Goal: Contribute content

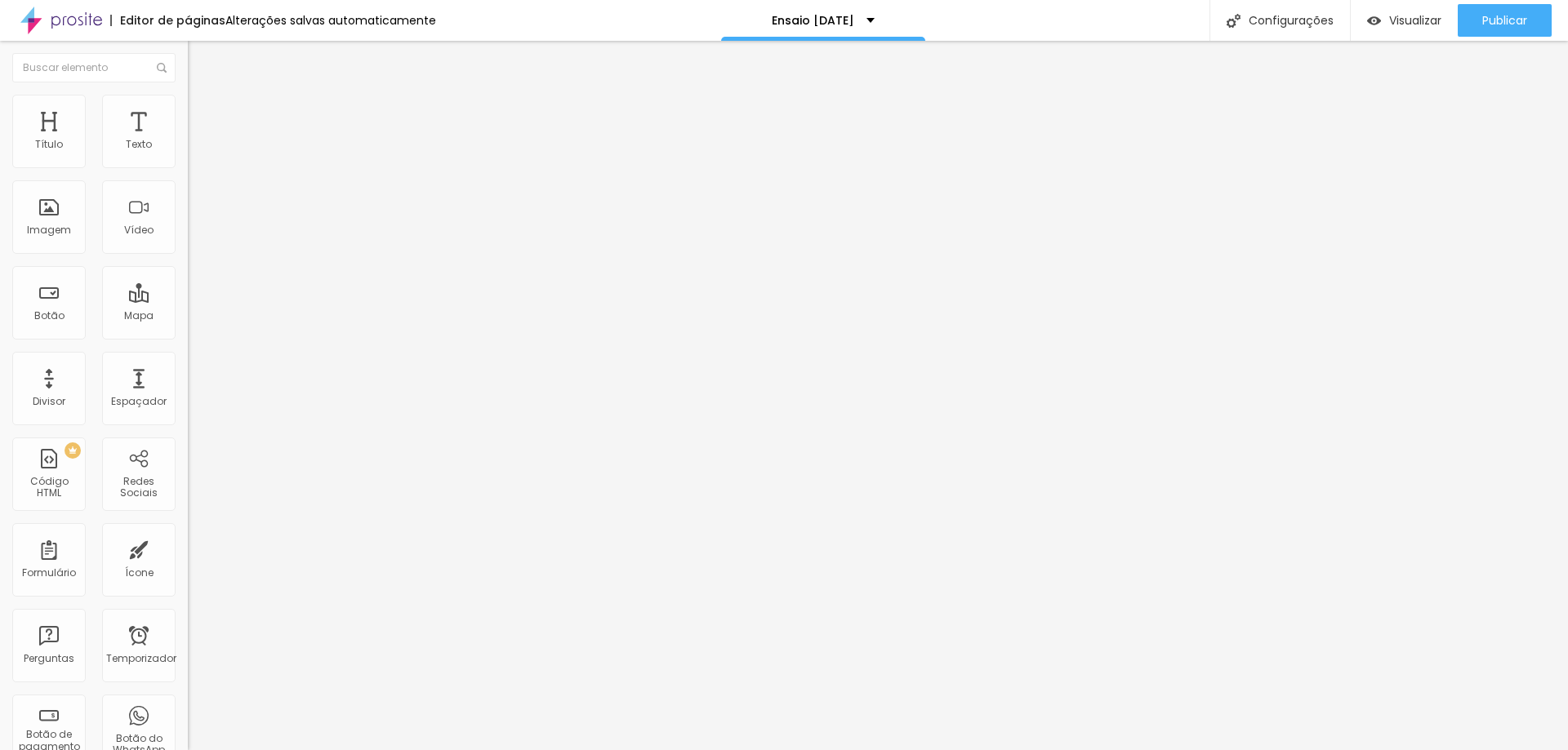
click at [194, 152] on icon "button" at bounding box center [198, 146] width 10 height 10
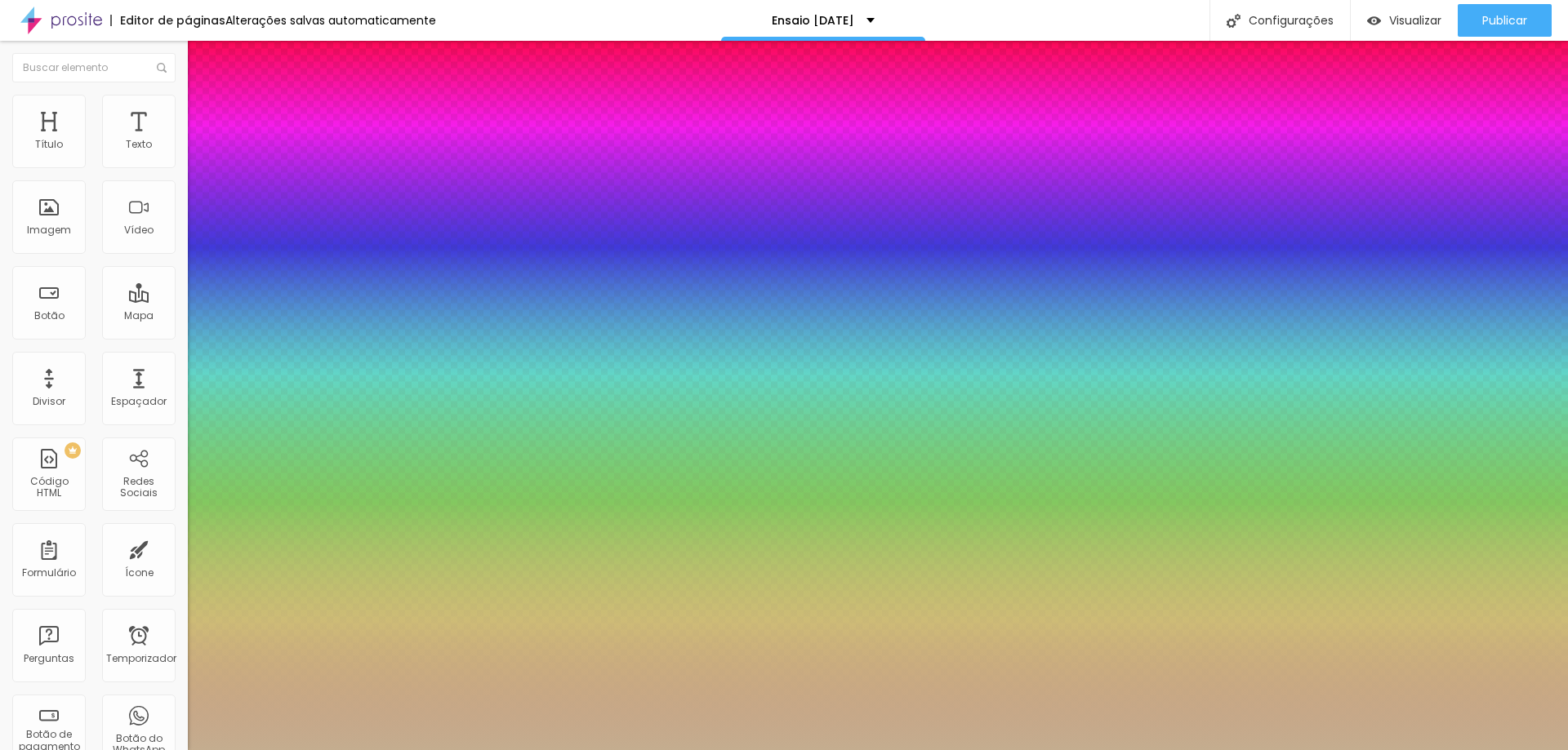
type input "1"
type input "13"
type input "1"
type input "14"
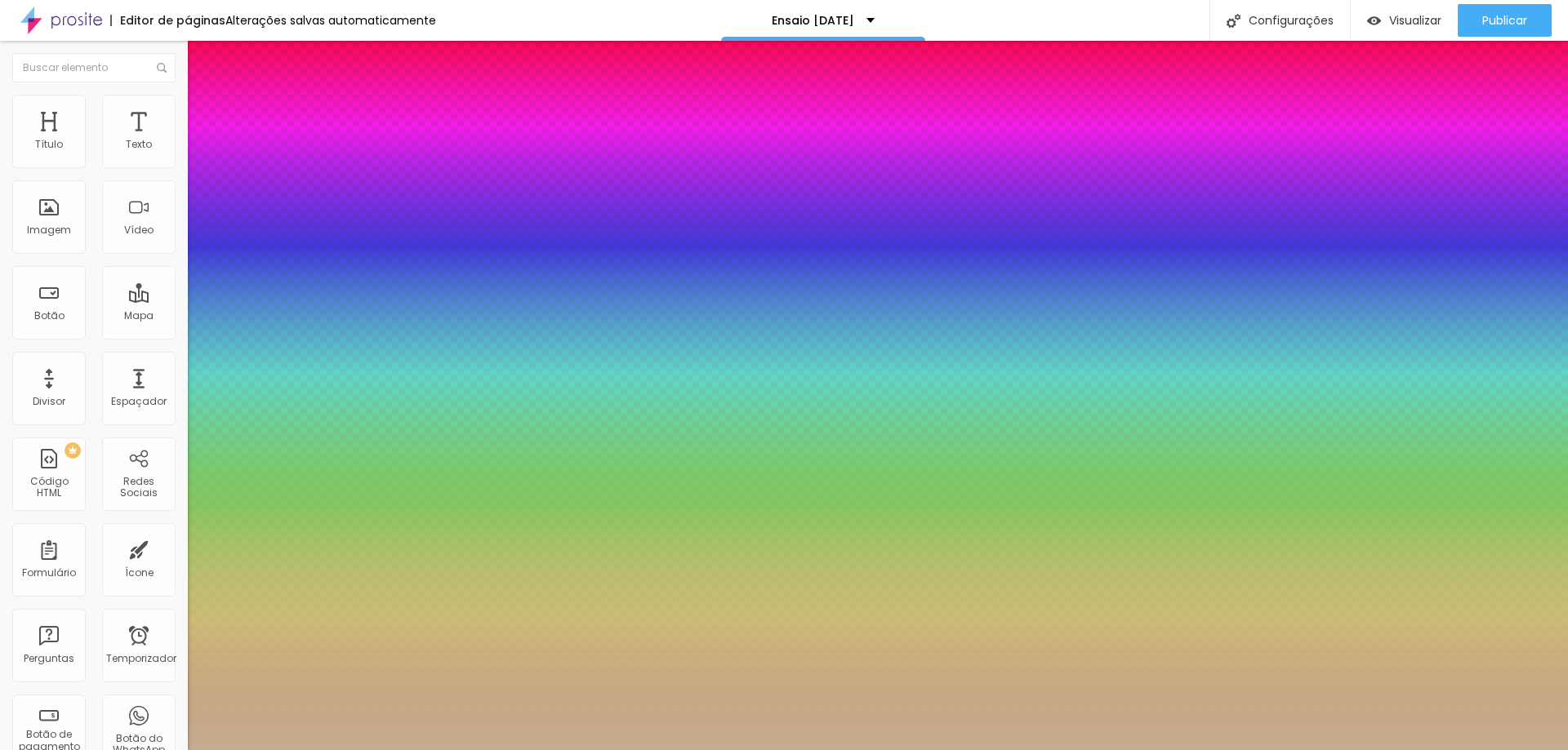
type input "14"
type input "1"
type input "16"
type input "1"
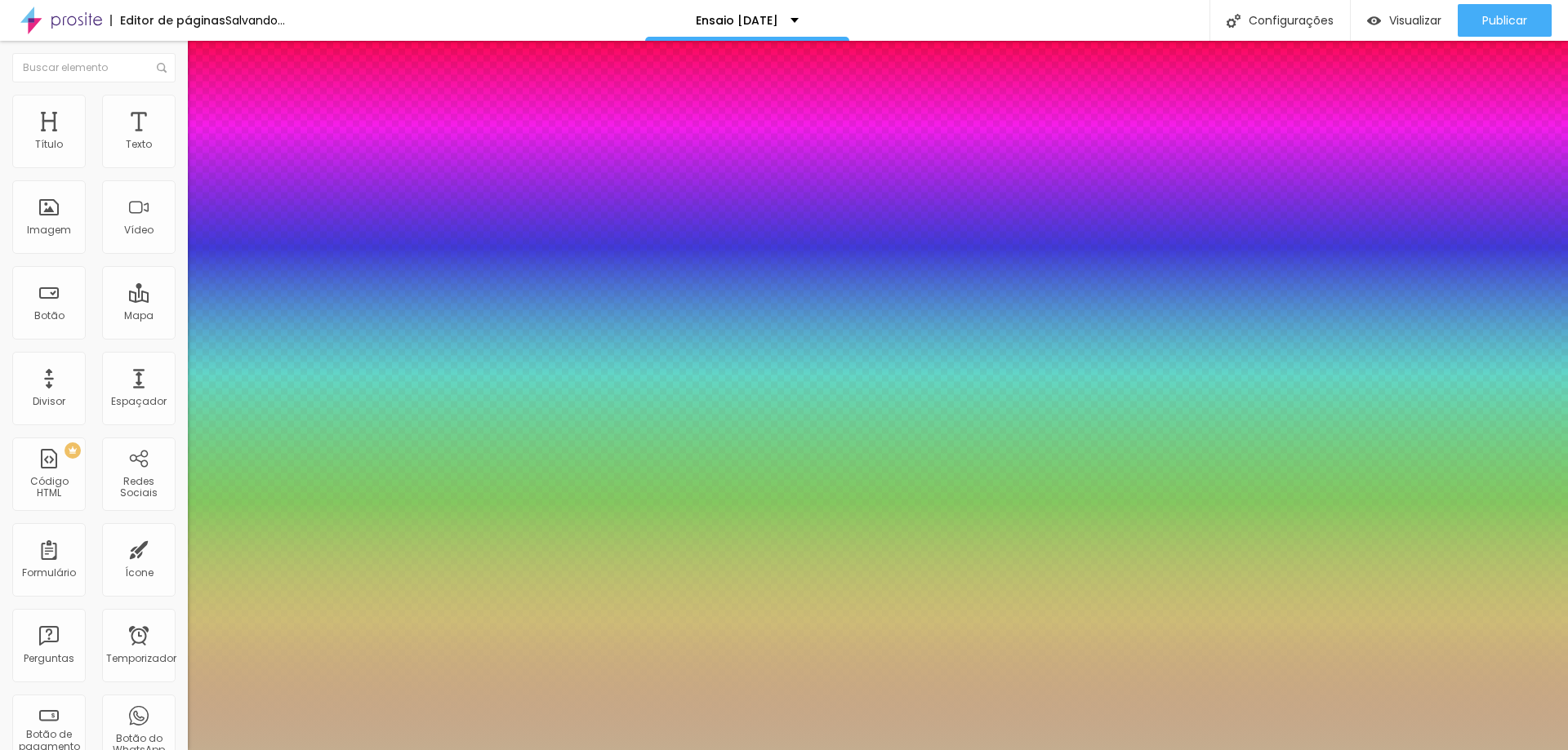
type input "16"
type input "1"
drag, startPoint x: 1563, startPoint y: 492, endPoint x: 1567, endPoint y: 534, distance: 42.2
click at [1567, 749] on div at bounding box center [784, 750] width 1568 height 0
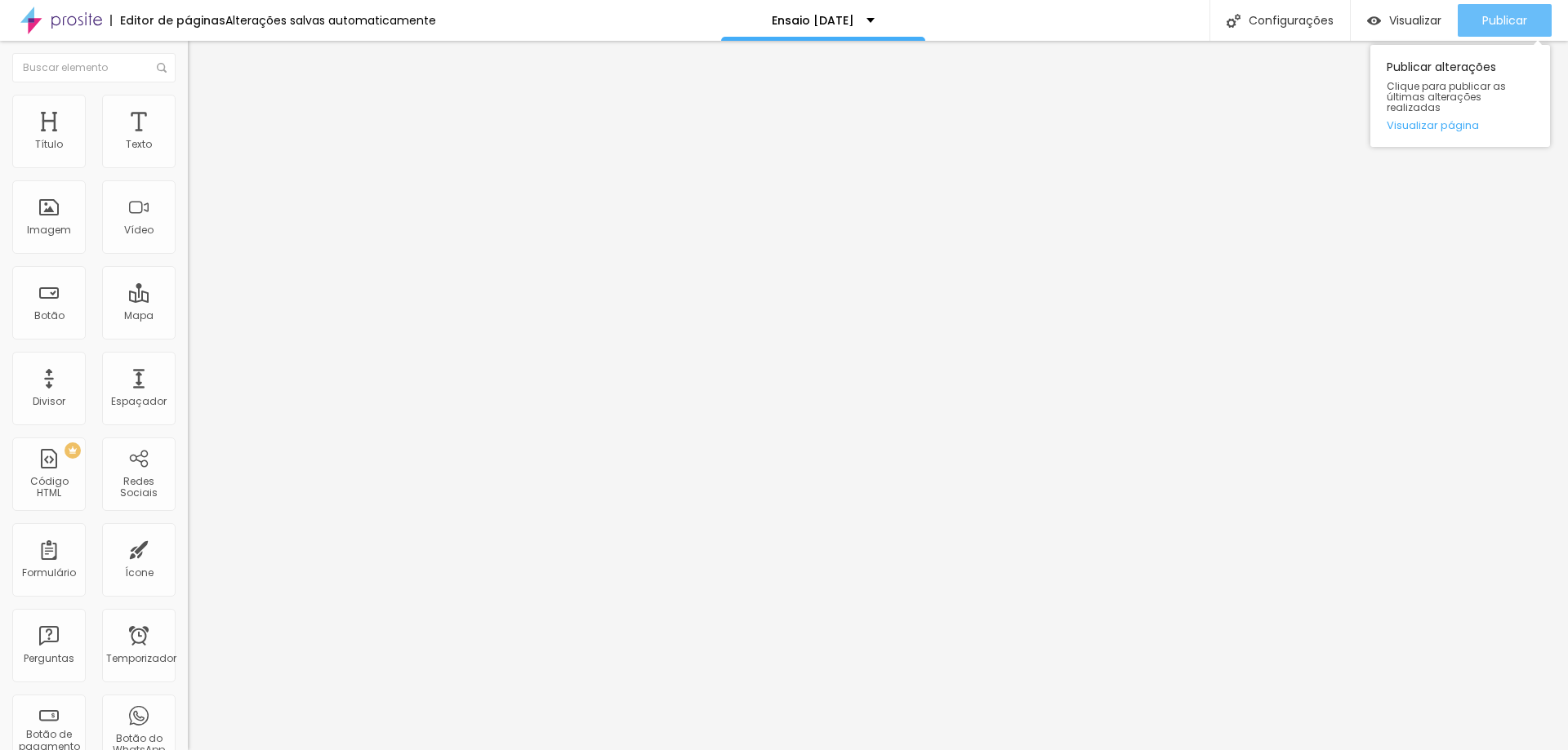
click at [1473, 19] on button "Publicar" at bounding box center [1505, 20] width 93 height 33
click at [1494, 22] on font "Publicar" at bounding box center [1505, 20] width 45 height 17
click at [1507, 22] on font "Publicar" at bounding box center [1505, 20] width 45 height 17
click at [1482, 23] on font "Publicar" at bounding box center [1505, 20] width 45 height 17
